Goal: Communication & Community: Answer question/provide support

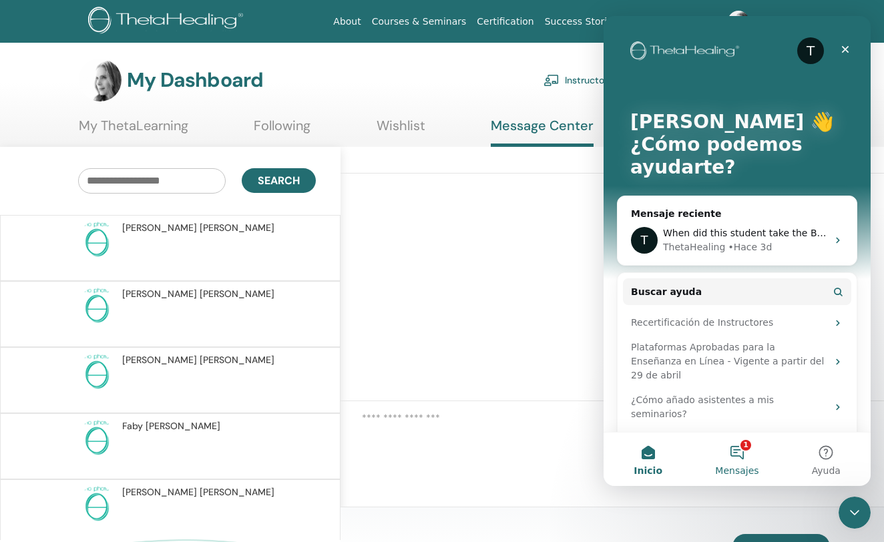
click at [736, 447] on button "1 Mensajes" at bounding box center [736, 459] width 89 height 53
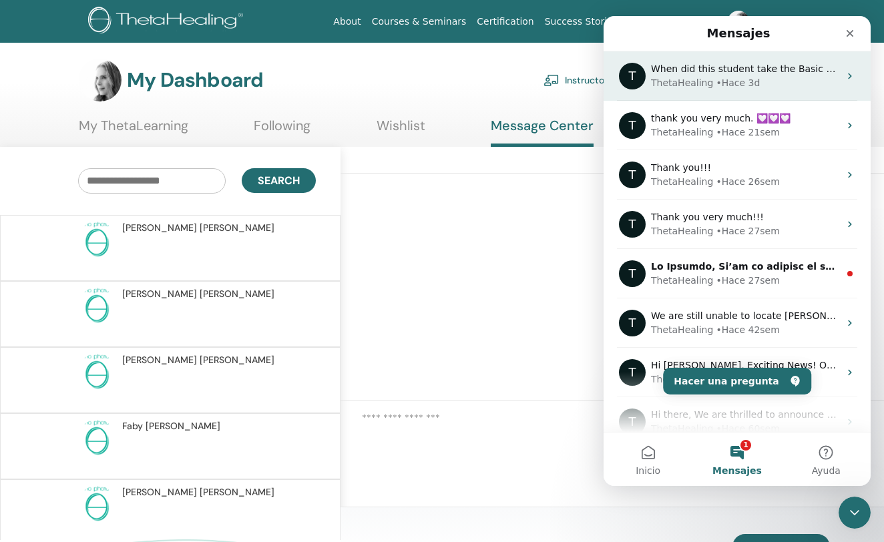
click at [724, 77] on div "• Hace 3d" at bounding box center [738, 83] width 44 height 14
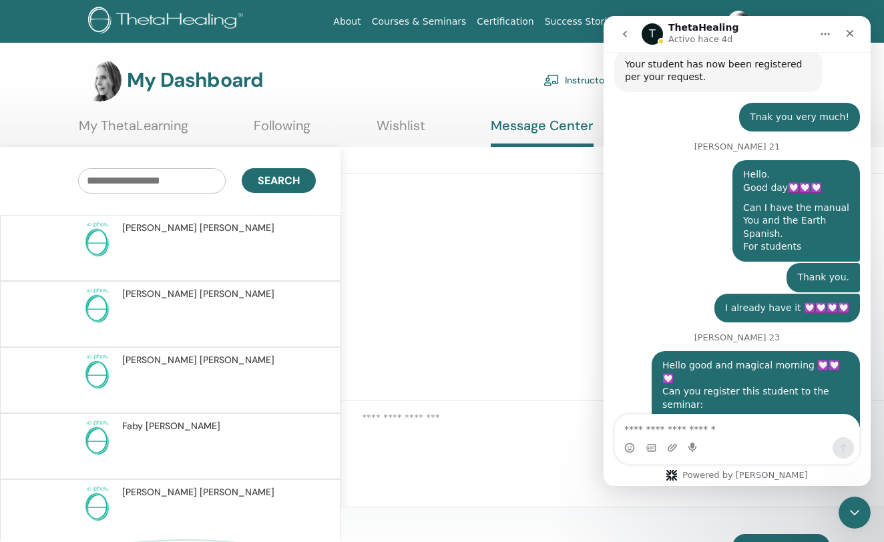
scroll to position [4375, 0]
